Goal: Complete application form

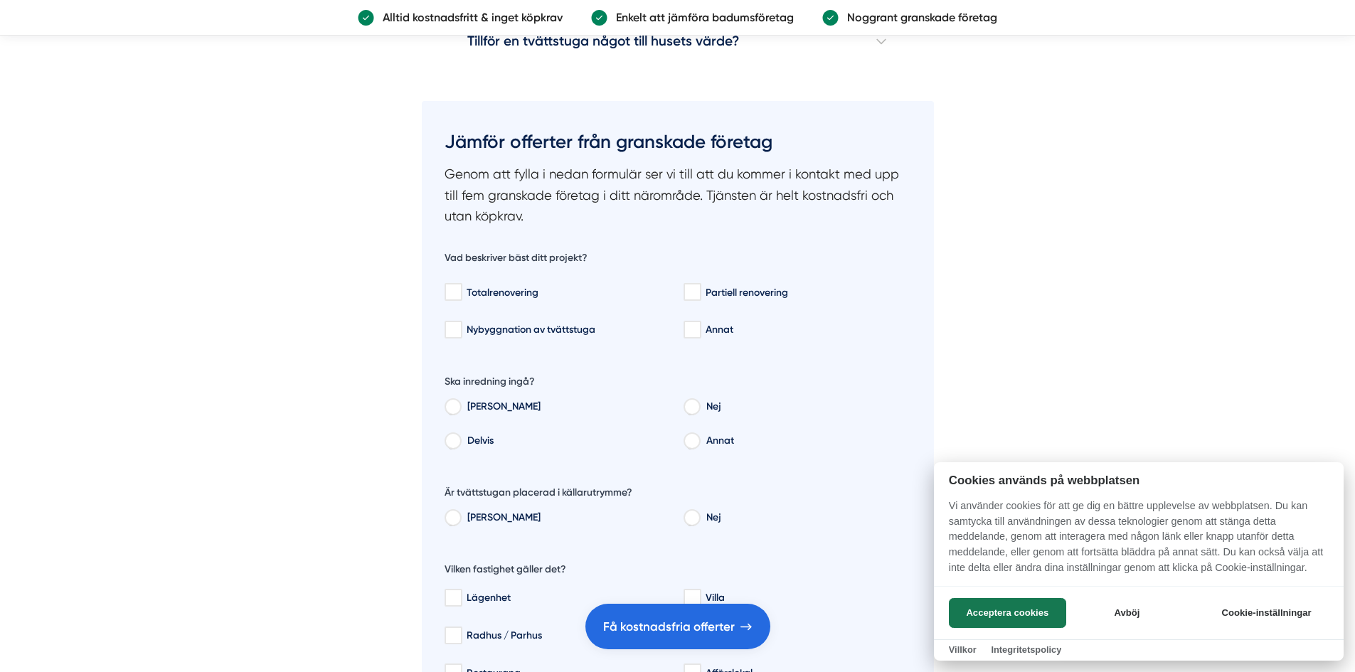
scroll to position [4623, 0]
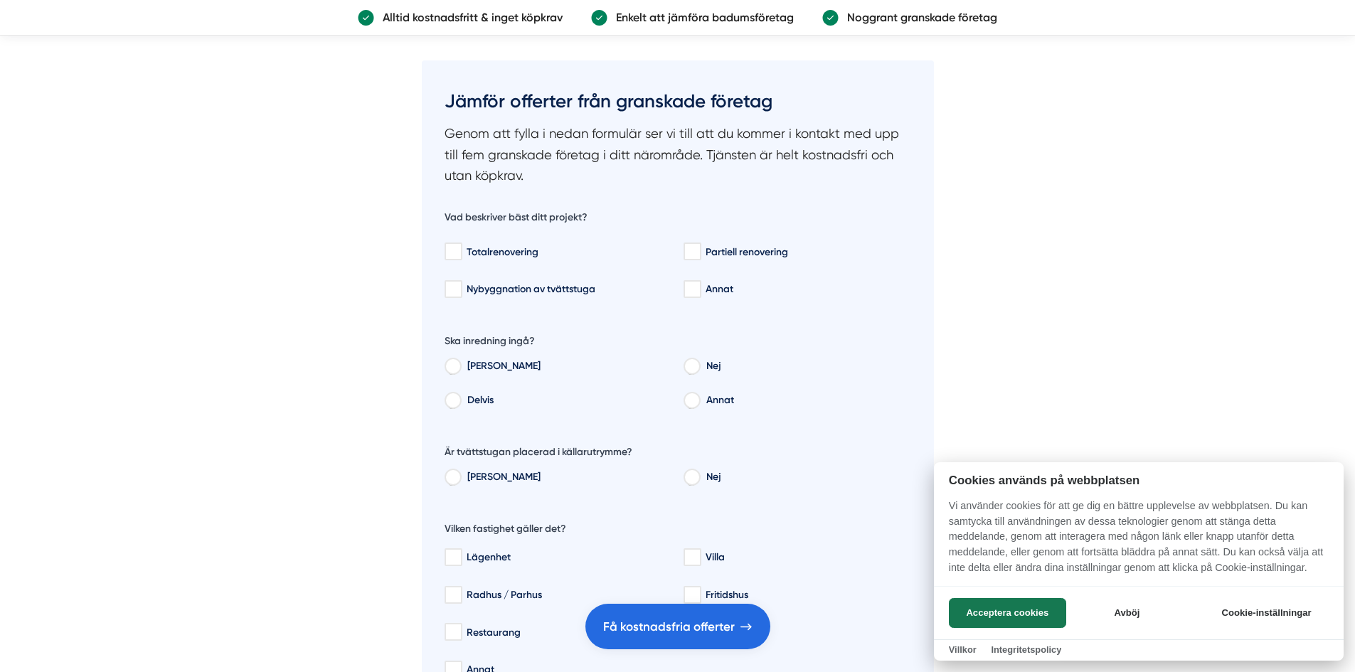
click at [696, 255] on div at bounding box center [677, 336] width 1355 height 672
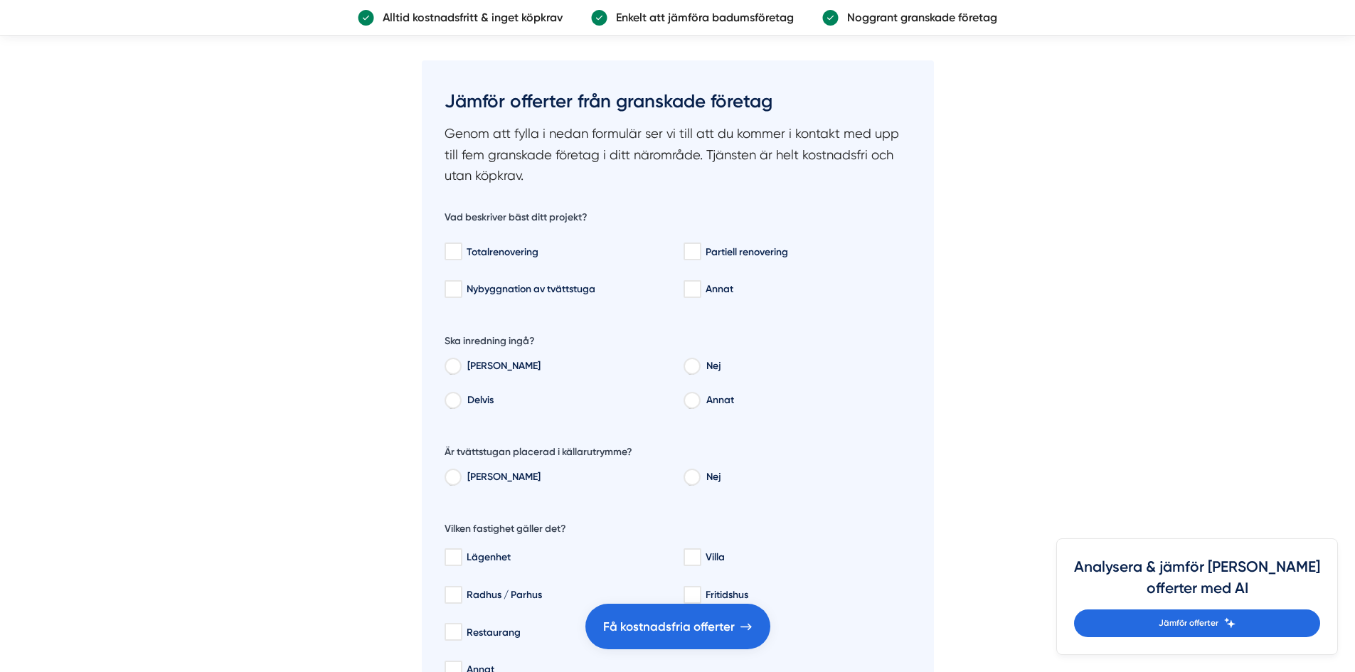
click at [696, 255] on input "Partiell renovering" at bounding box center [691, 252] width 16 height 14
checkbox input "false"
click at [694, 367] on input "Nej" at bounding box center [691, 368] width 16 height 13
radio input "true"
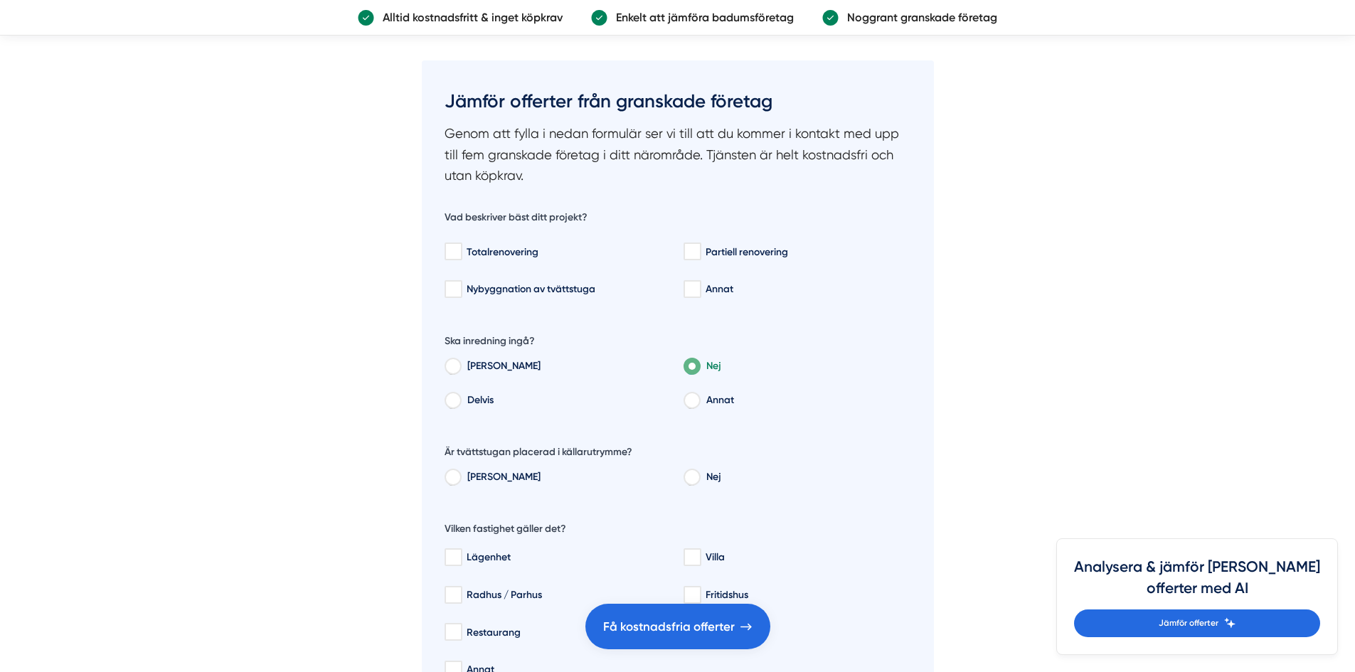
click at [696, 275] on div "Totalrenovering Partiell renovering Nybyggnation av tvättstuga Annat" at bounding box center [677, 268] width 467 height 69
click at [693, 287] on input "Annat" at bounding box center [691, 289] width 16 height 14
checkbox input "true"
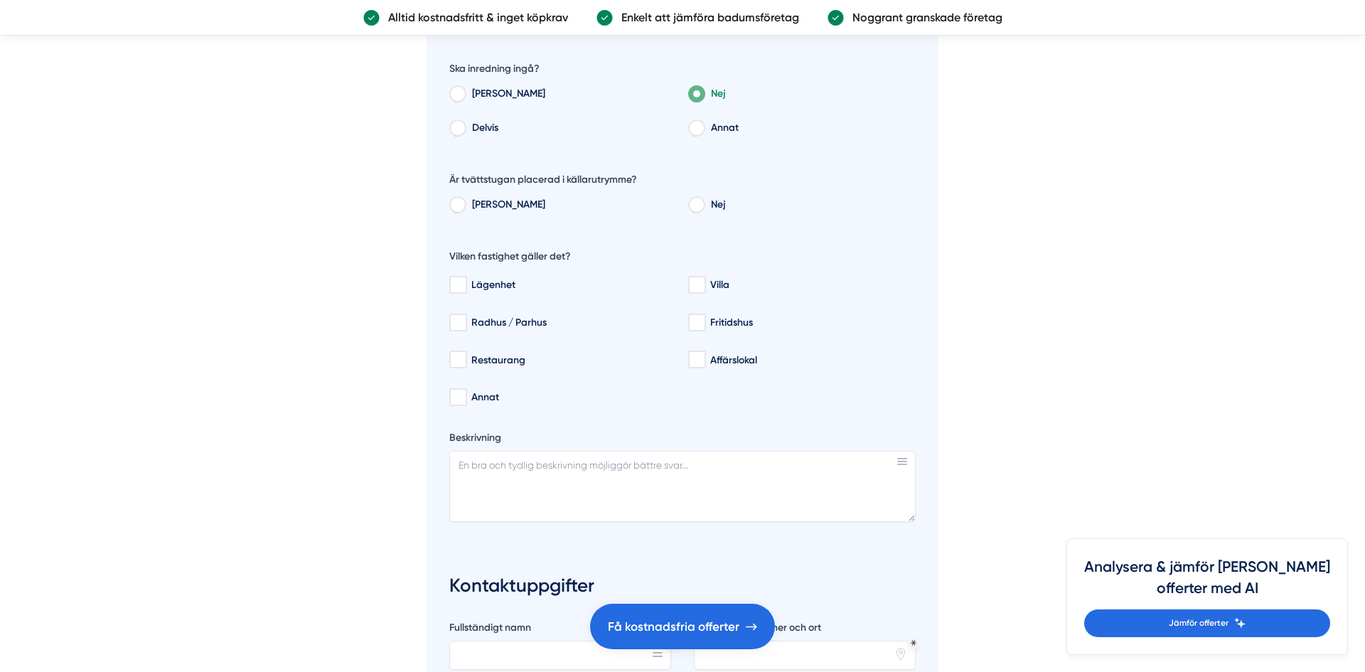
scroll to position [4908, 0]
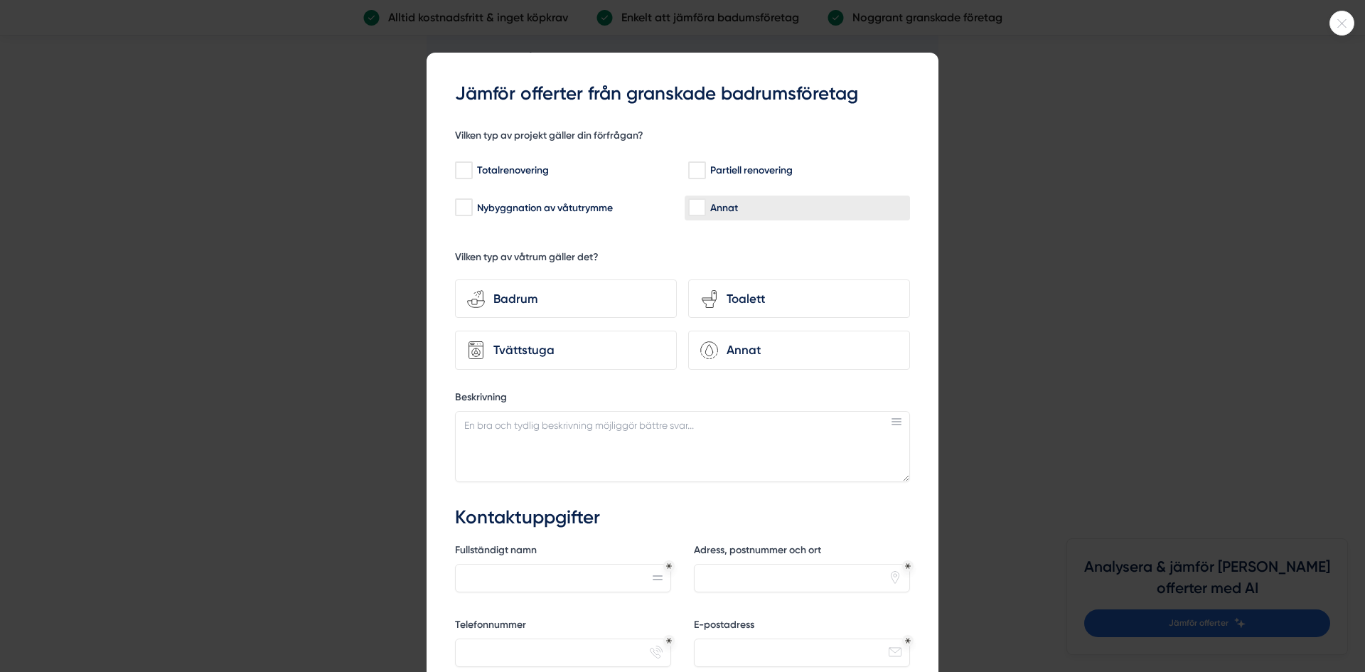
click at [717, 213] on div "Annat" at bounding box center [797, 208] width 218 height 14
click at [705, 213] on input "Annat" at bounding box center [696, 208] width 16 height 14
checkbox input "true"
click at [516, 356] on div "Tvättstuga" at bounding box center [575, 350] width 180 height 19
click at [0, 0] on input "Tvättstuga" at bounding box center [0, 0] width 0 height 0
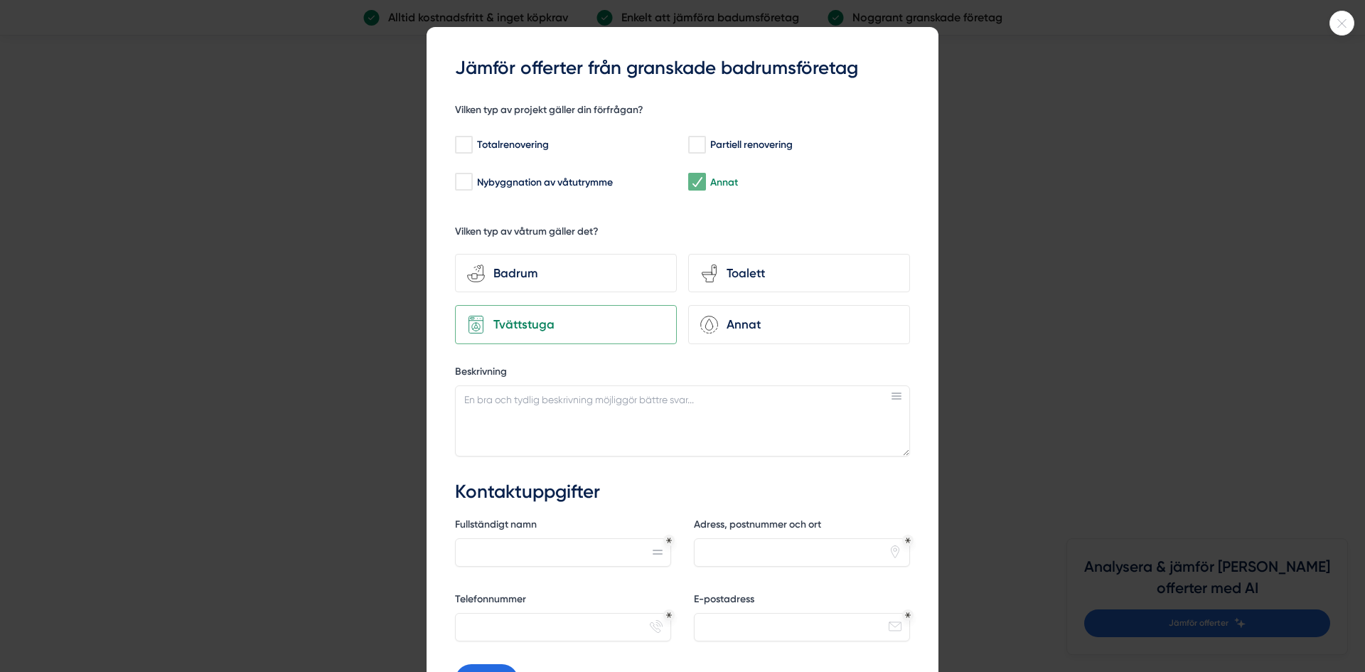
scroll to position [71, 0]
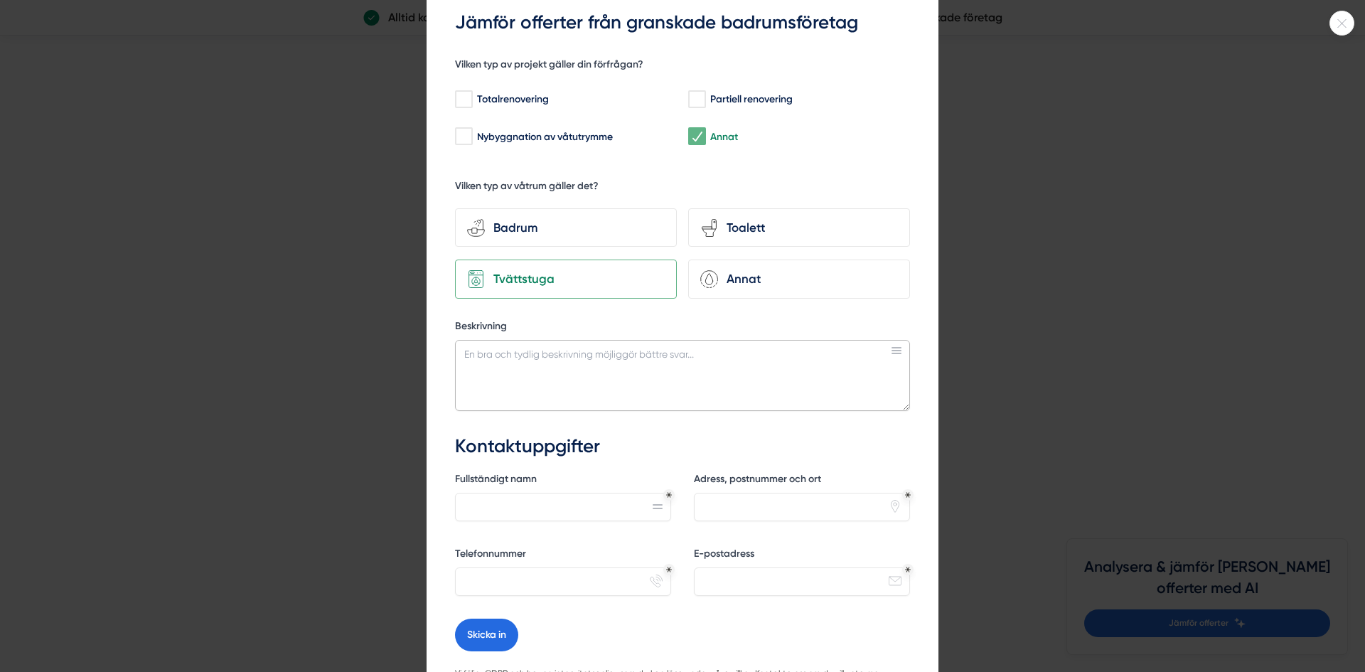
click at [533, 373] on textarea "Beskrivning" at bounding box center [682, 375] width 455 height 71
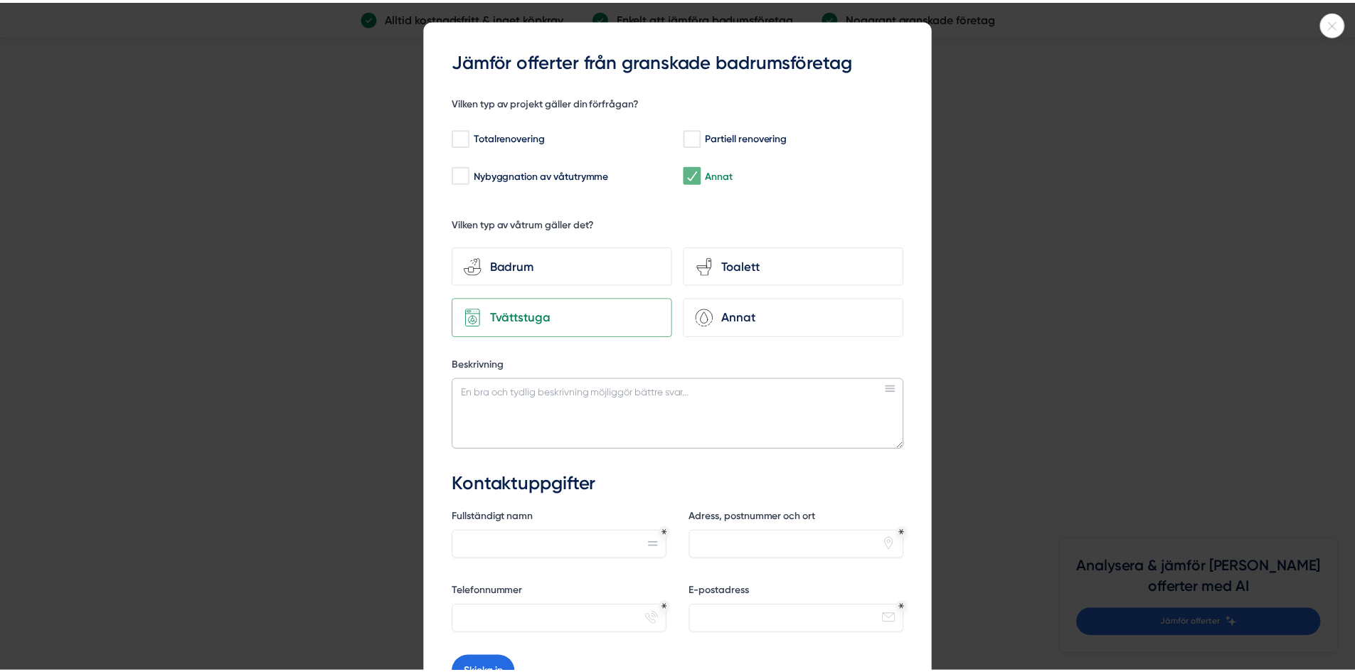
scroll to position [0, 0]
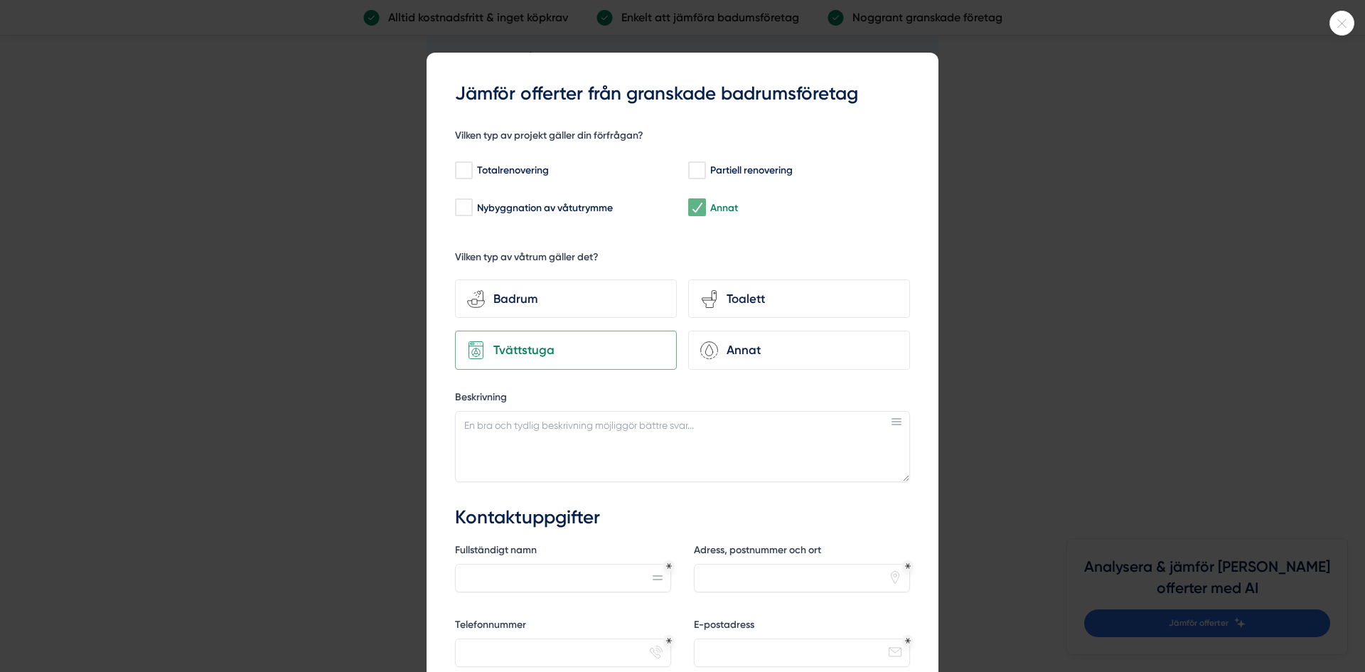
drag, startPoint x: 368, startPoint y: 353, endPoint x: 334, endPoint y: 341, distance: 36.2
click at [337, 345] on div at bounding box center [682, 336] width 1365 height 672
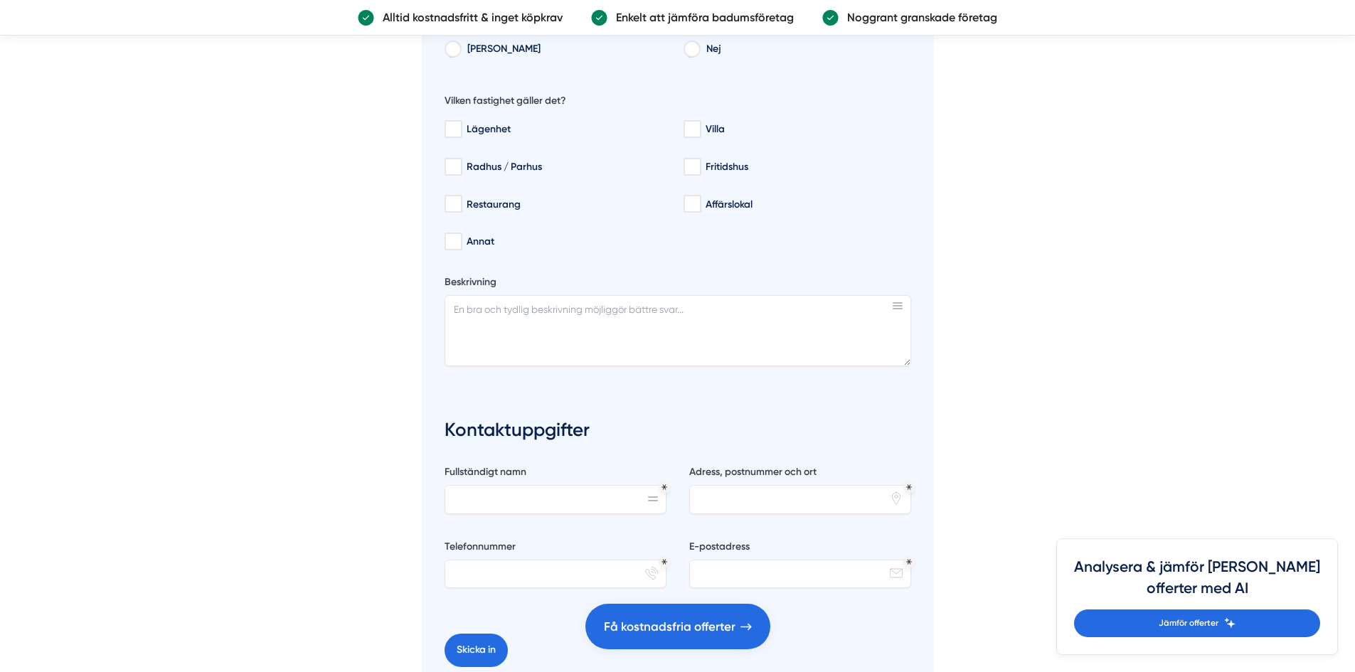
scroll to position [5121, 0]
